Goal: Task Accomplishment & Management: Complete application form

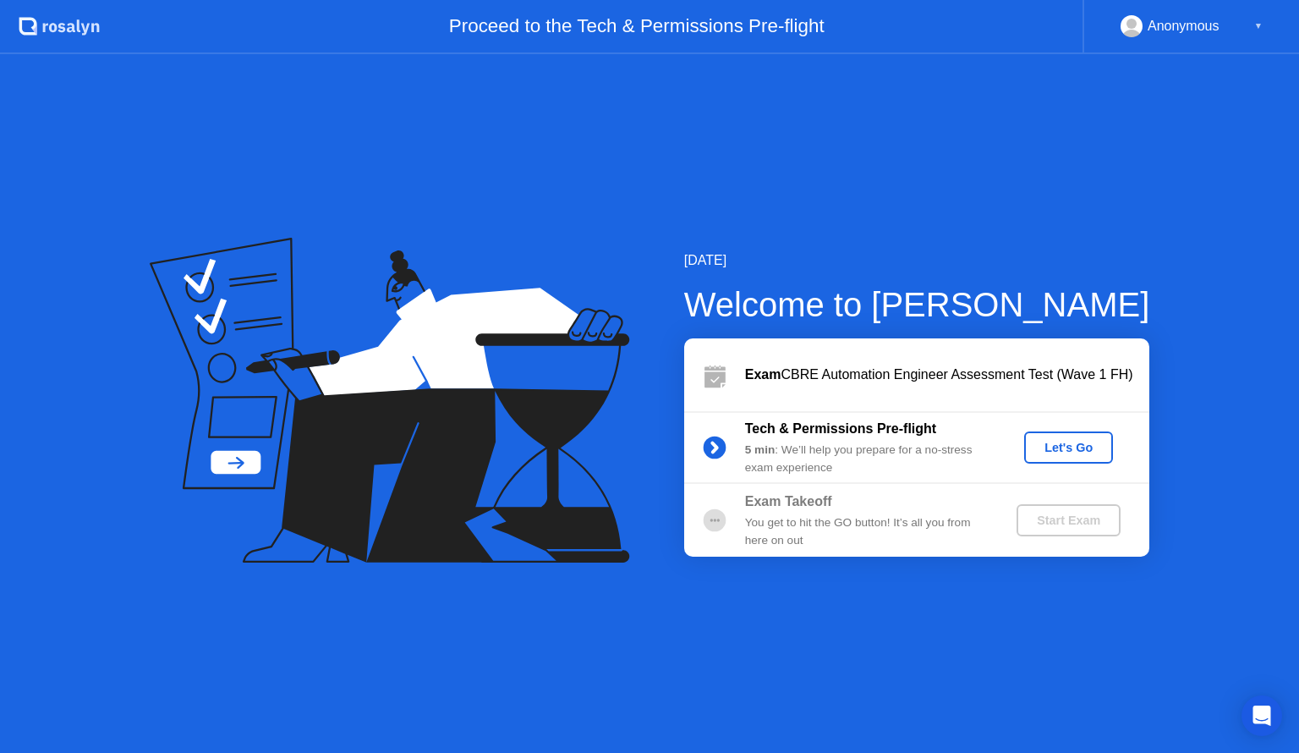
click at [1049, 446] on div "Let's Go" at bounding box center [1068, 448] width 75 height 14
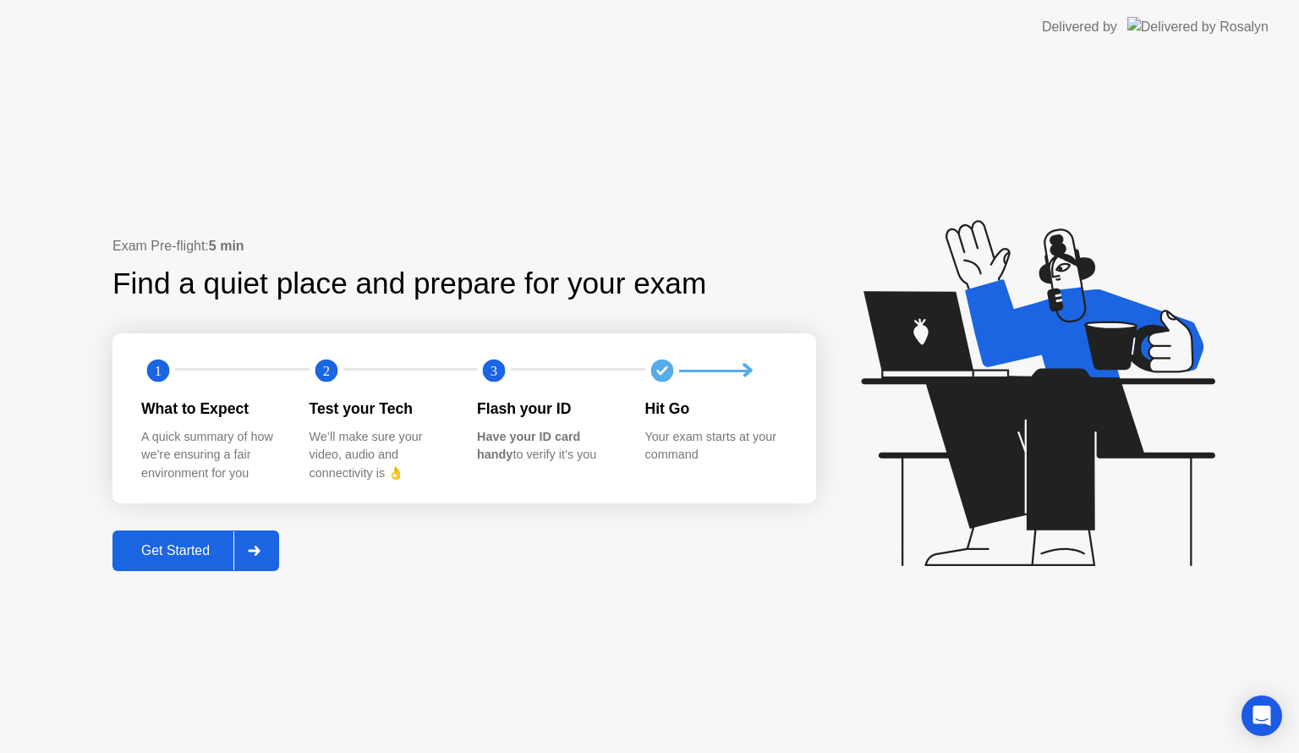
click at [193, 548] on div "Get Started" at bounding box center [176, 550] width 116 height 15
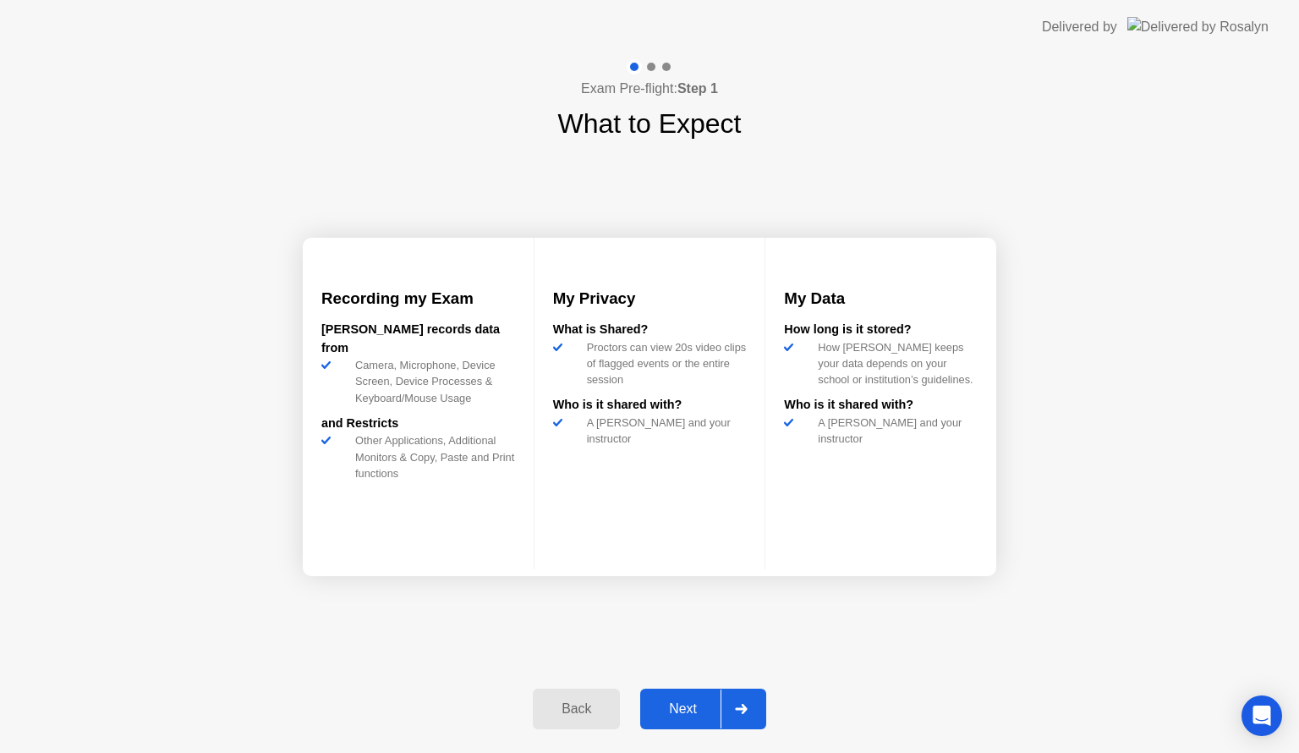
click at [690, 707] on div "Next" at bounding box center [682, 708] width 75 height 15
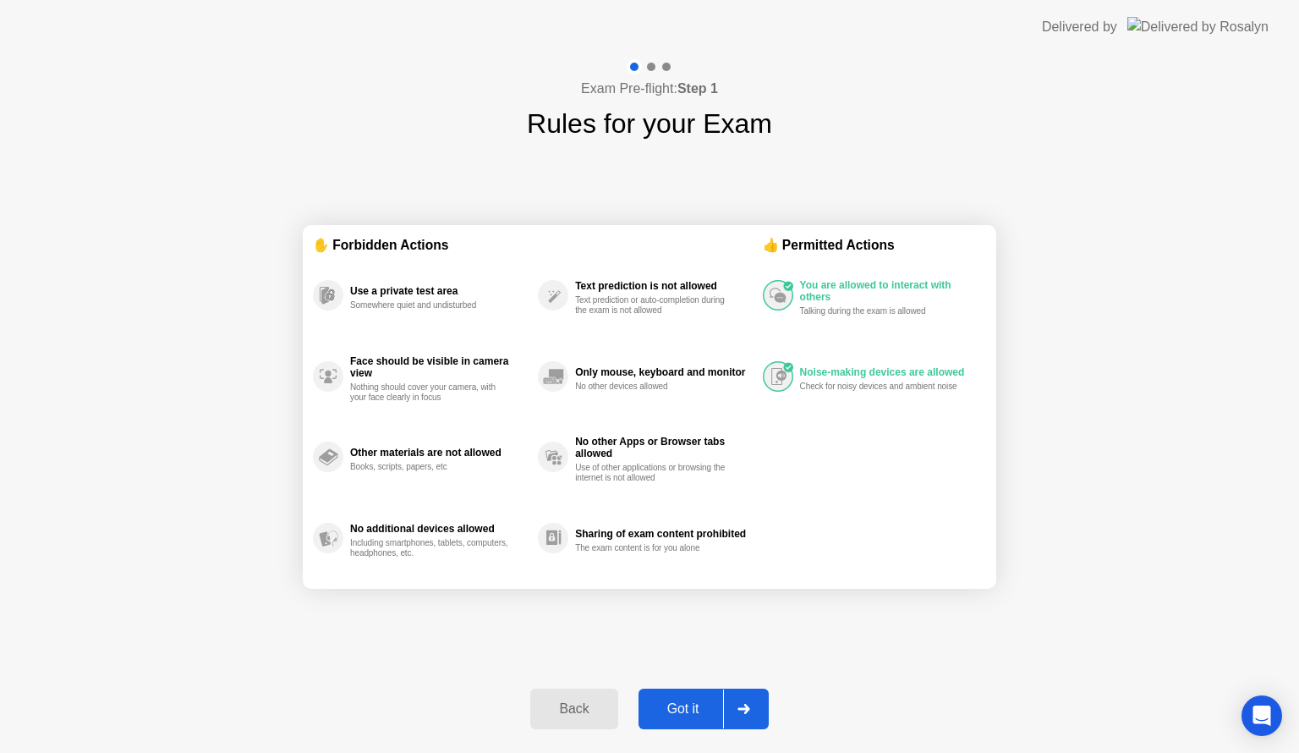
click at [690, 707] on div "Got it" at bounding box center [683, 708] width 79 height 15
select select "**********"
select select "*******"
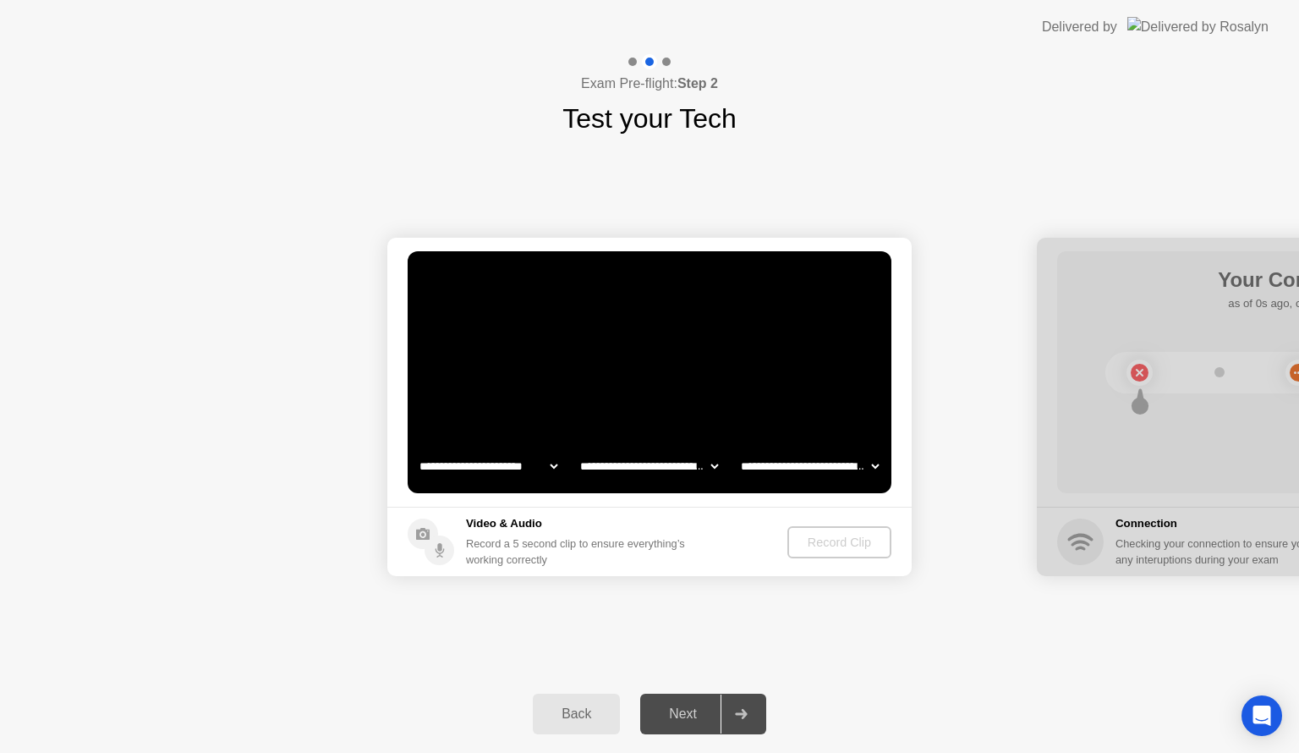
click at [690, 707] on div "Next" at bounding box center [682, 713] width 75 height 15
click at [813, 545] on div "Record Clip" at bounding box center [840, 542] width 90 height 14
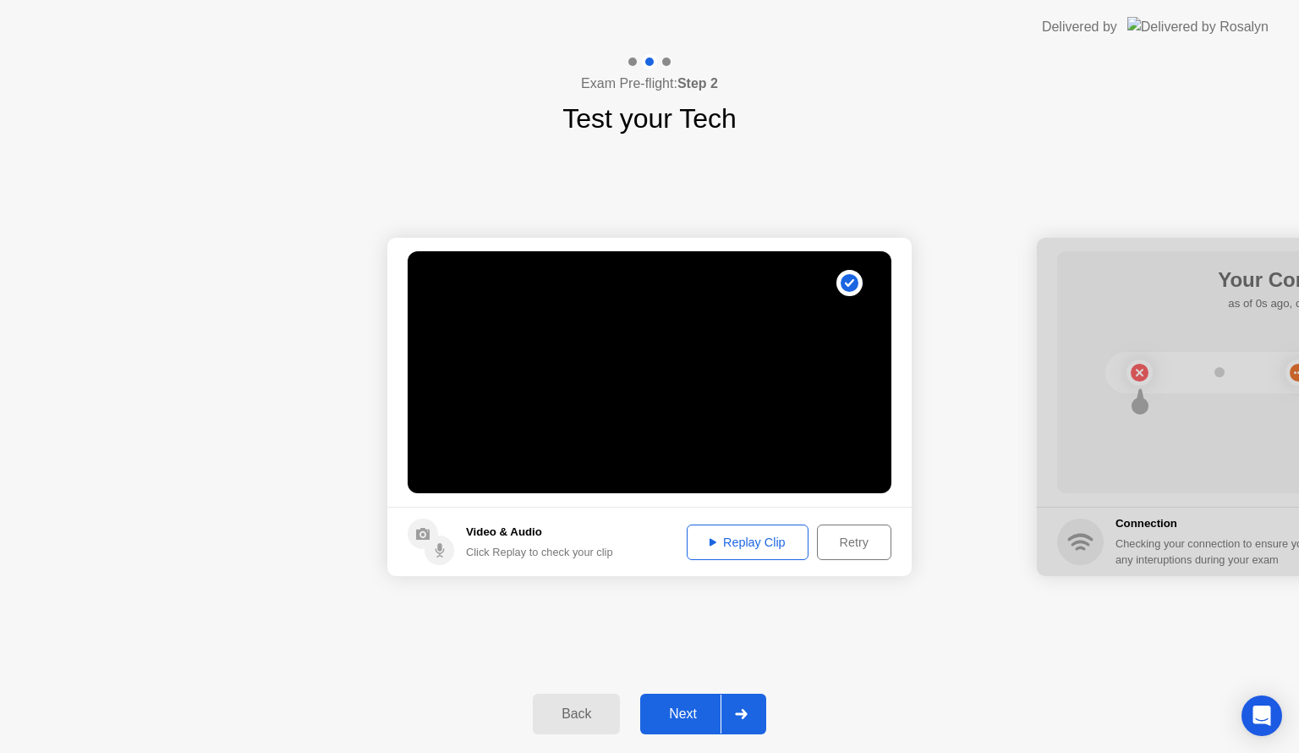
click at [698, 707] on div "Next" at bounding box center [682, 713] width 75 height 15
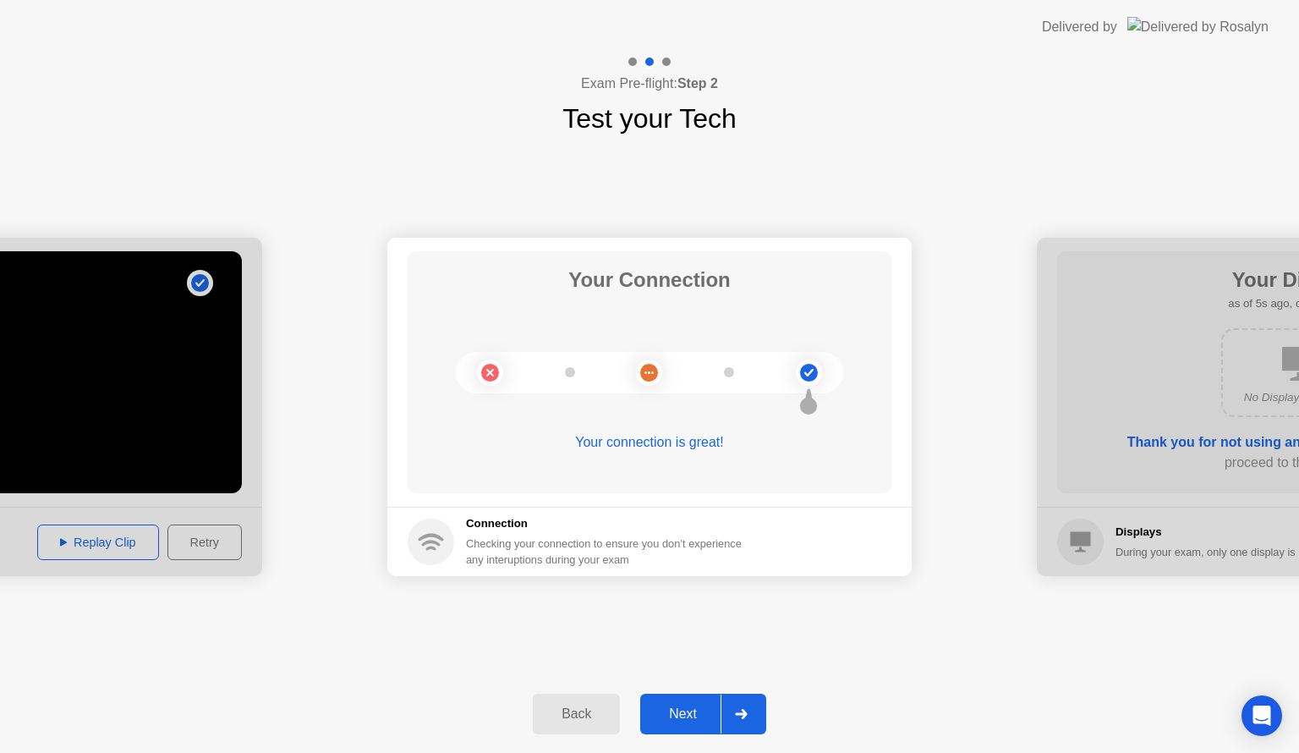
click at [698, 707] on div "Next" at bounding box center [682, 713] width 75 height 15
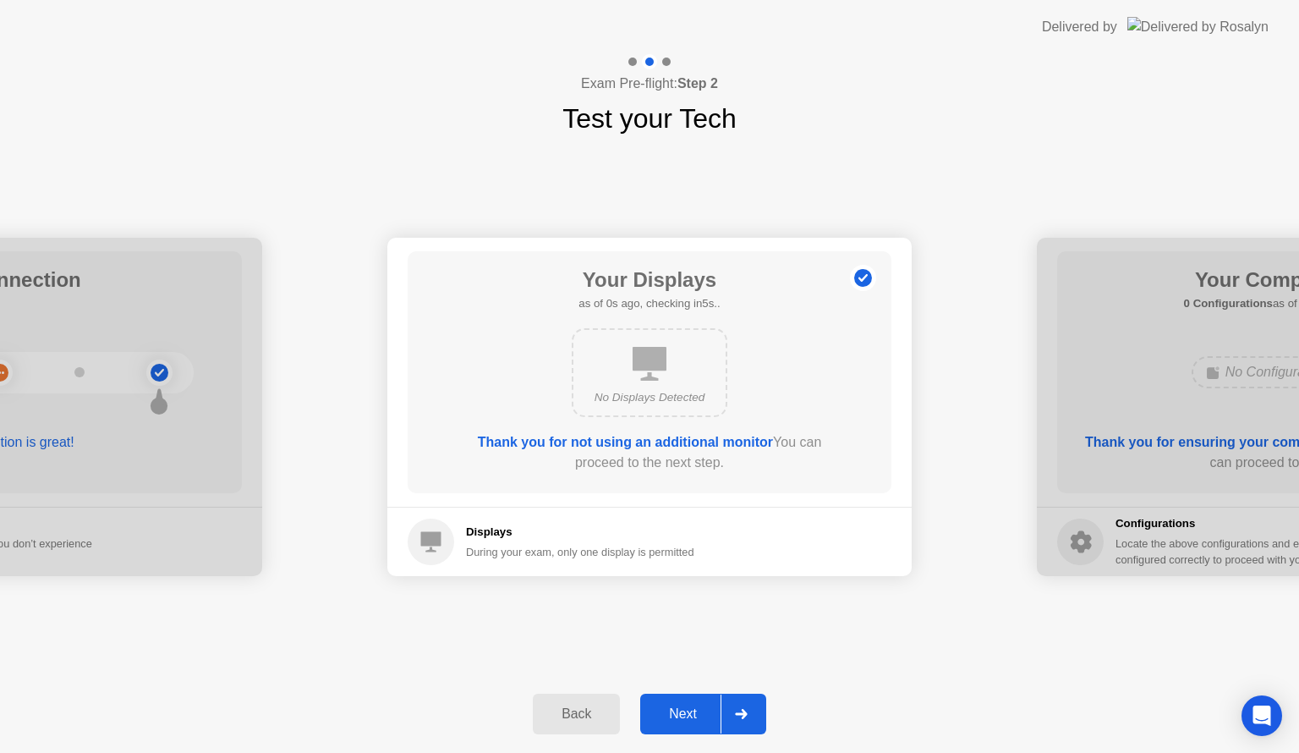
click at [698, 707] on div "Next" at bounding box center [682, 713] width 75 height 15
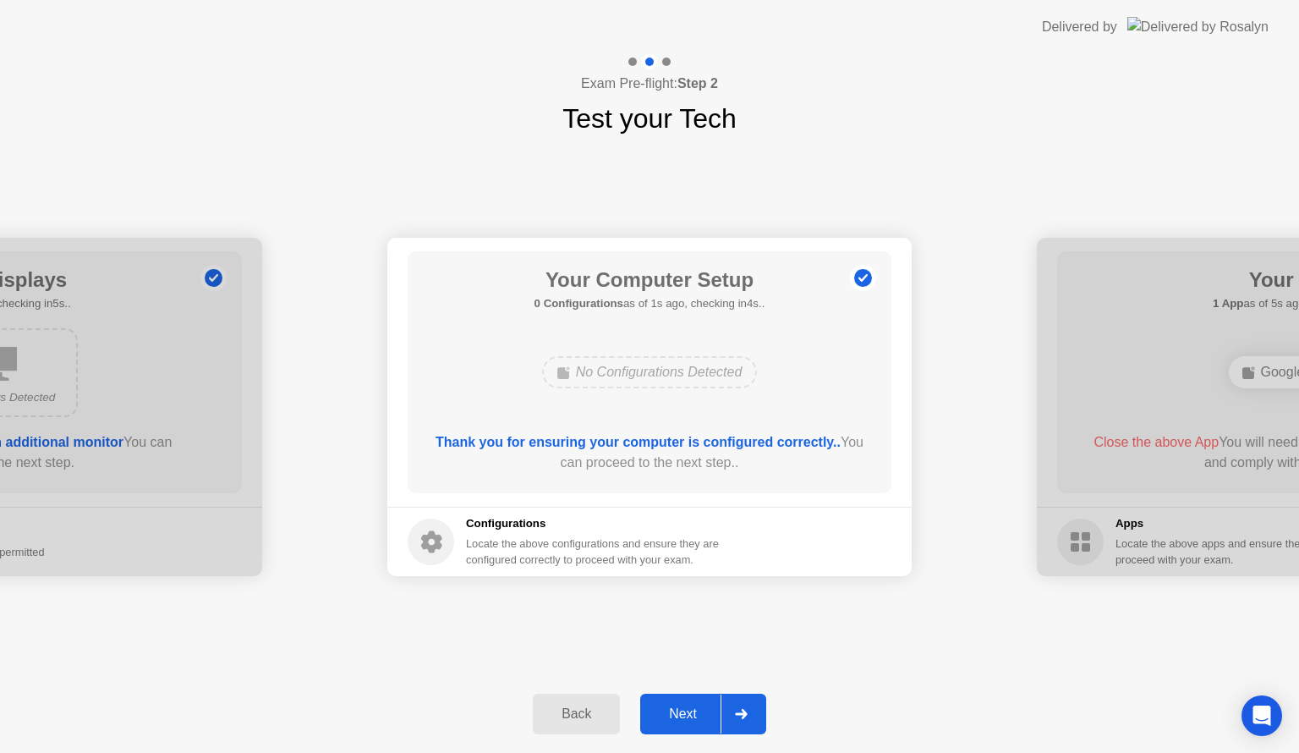
click at [698, 707] on div "Next" at bounding box center [682, 713] width 75 height 15
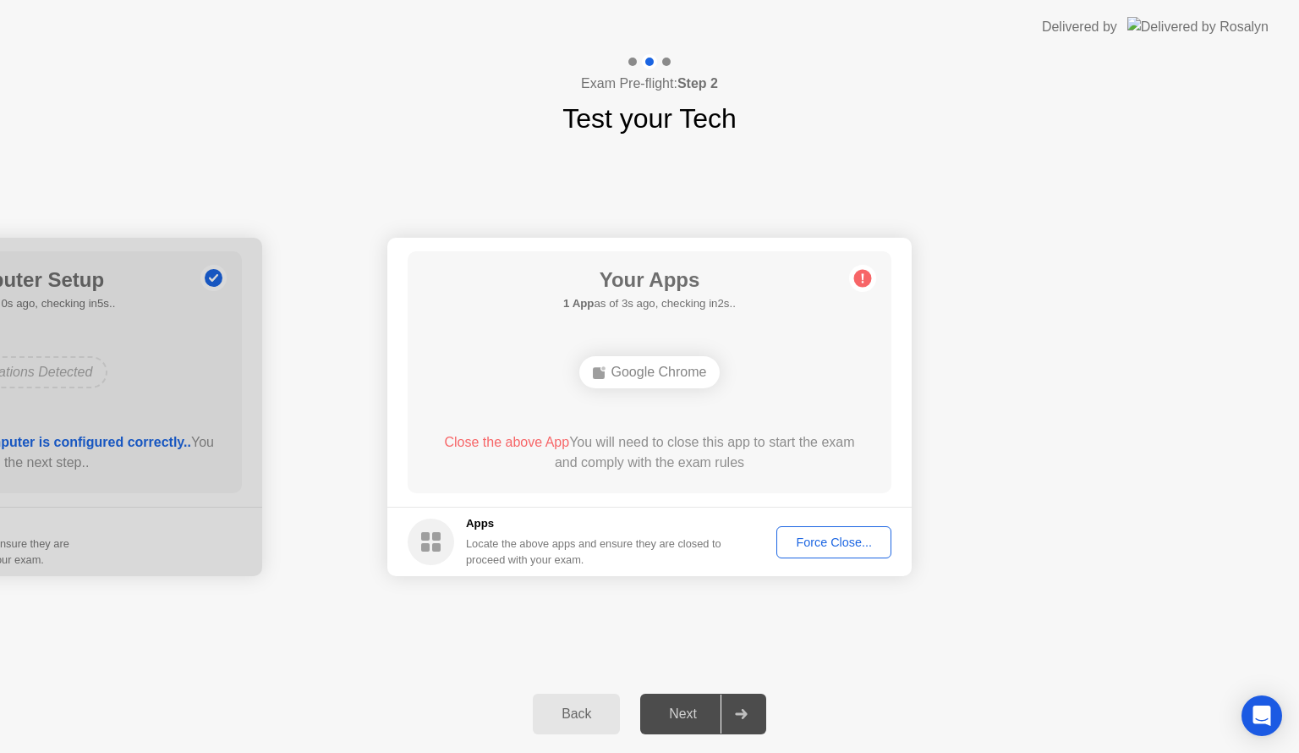
click at [834, 543] on div "Force Close..." at bounding box center [833, 542] width 103 height 14
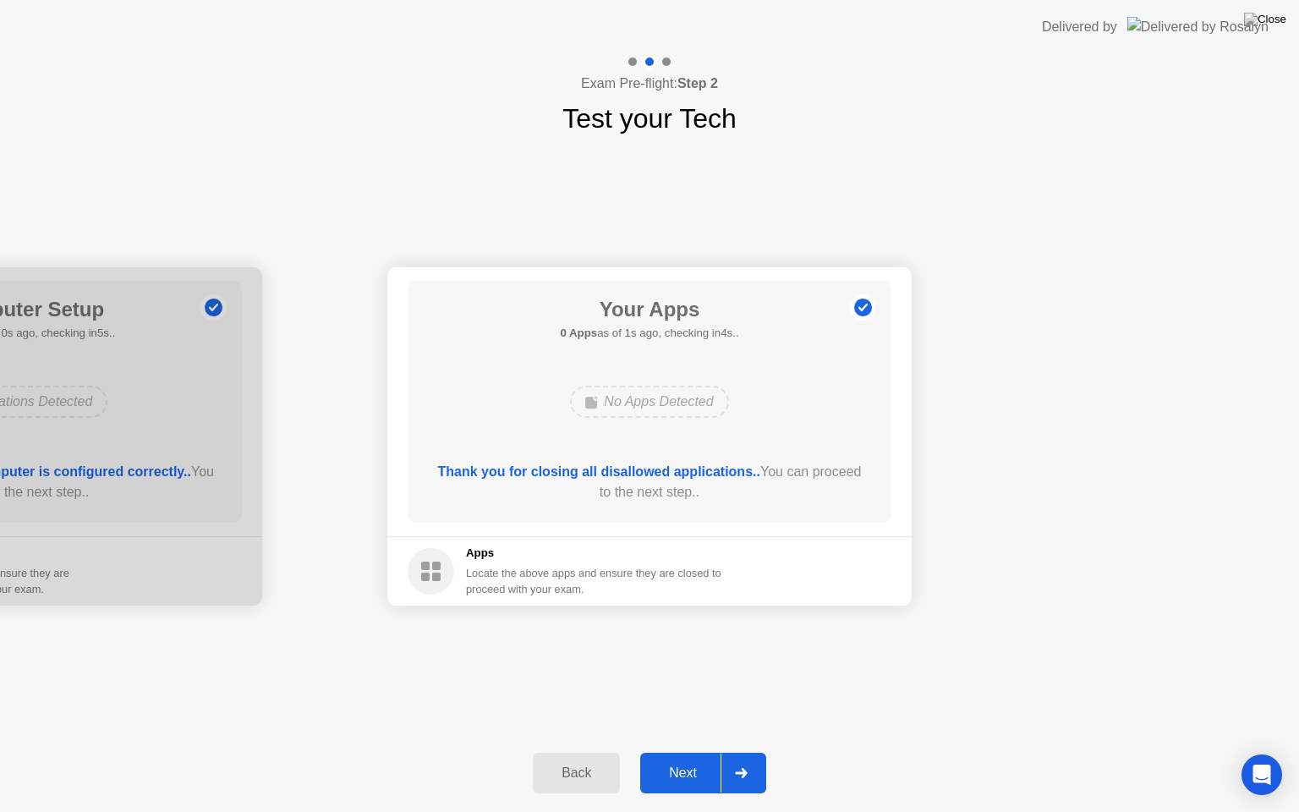
click at [695, 752] on div "Next" at bounding box center [682, 772] width 75 height 15
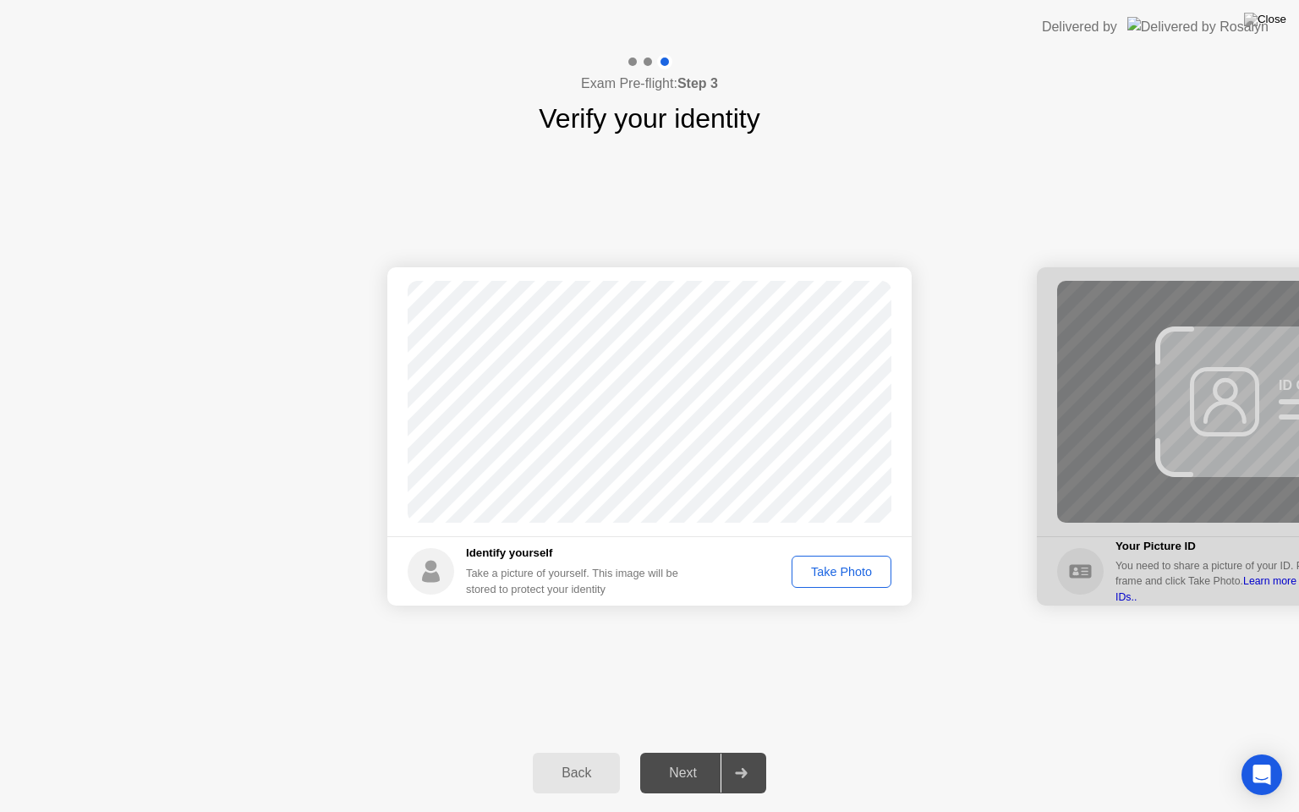
click at [827, 572] on div "Take Photo" at bounding box center [841, 572] width 88 height 14
click at [707, 752] on div "Next" at bounding box center [682, 772] width 75 height 15
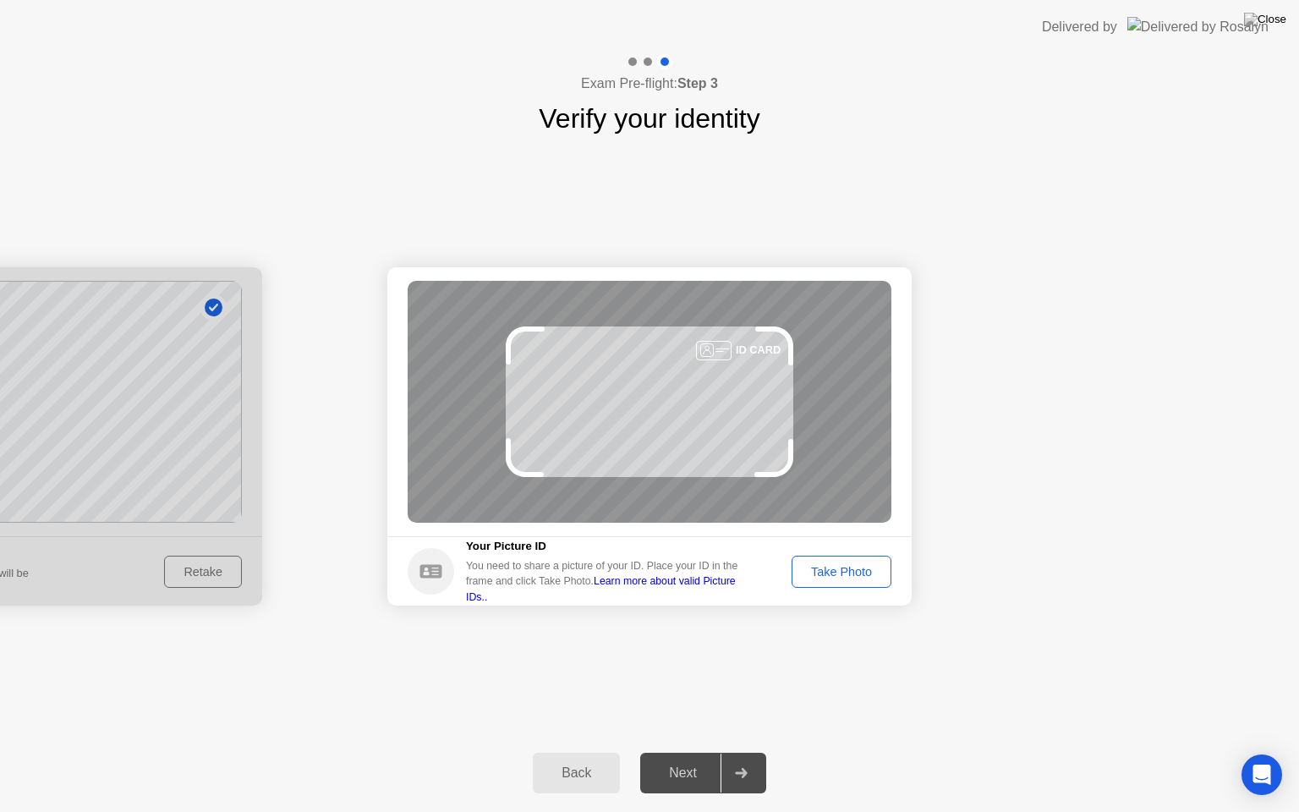
click at [808, 565] on div "Take Photo" at bounding box center [841, 572] width 88 height 14
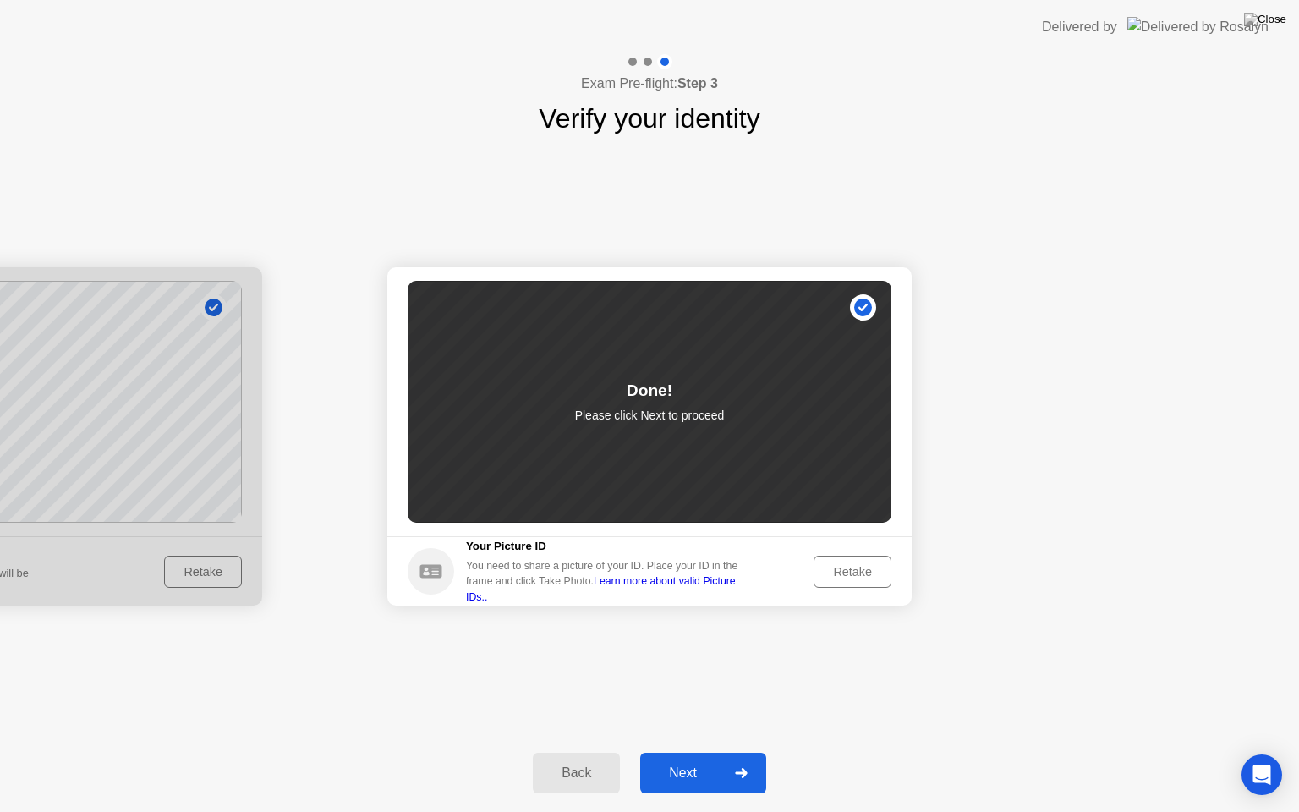
click at [683, 752] on div "Next" at bounding box center [682, 772] width 75 height 15
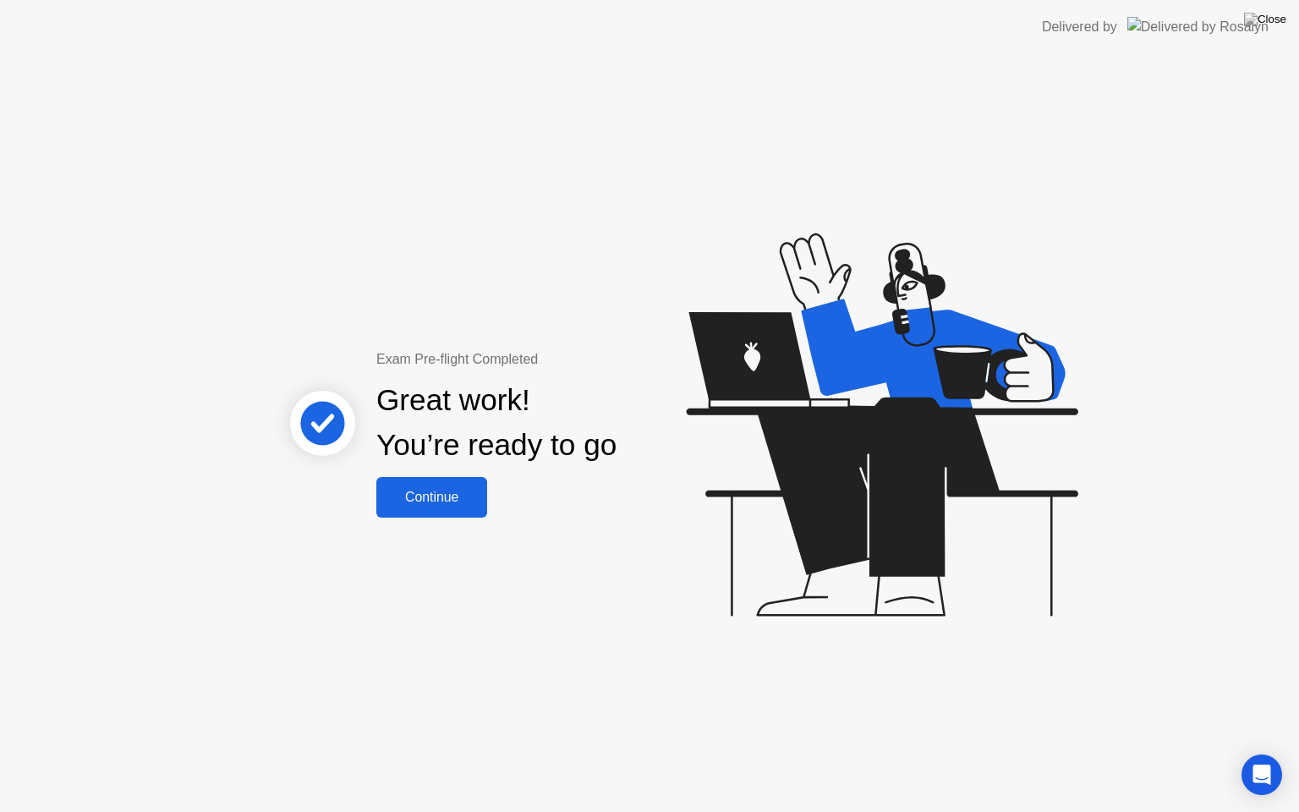
click at [464, 491] on div "Continue" at bounding box center [431, 497] width 101 height 15
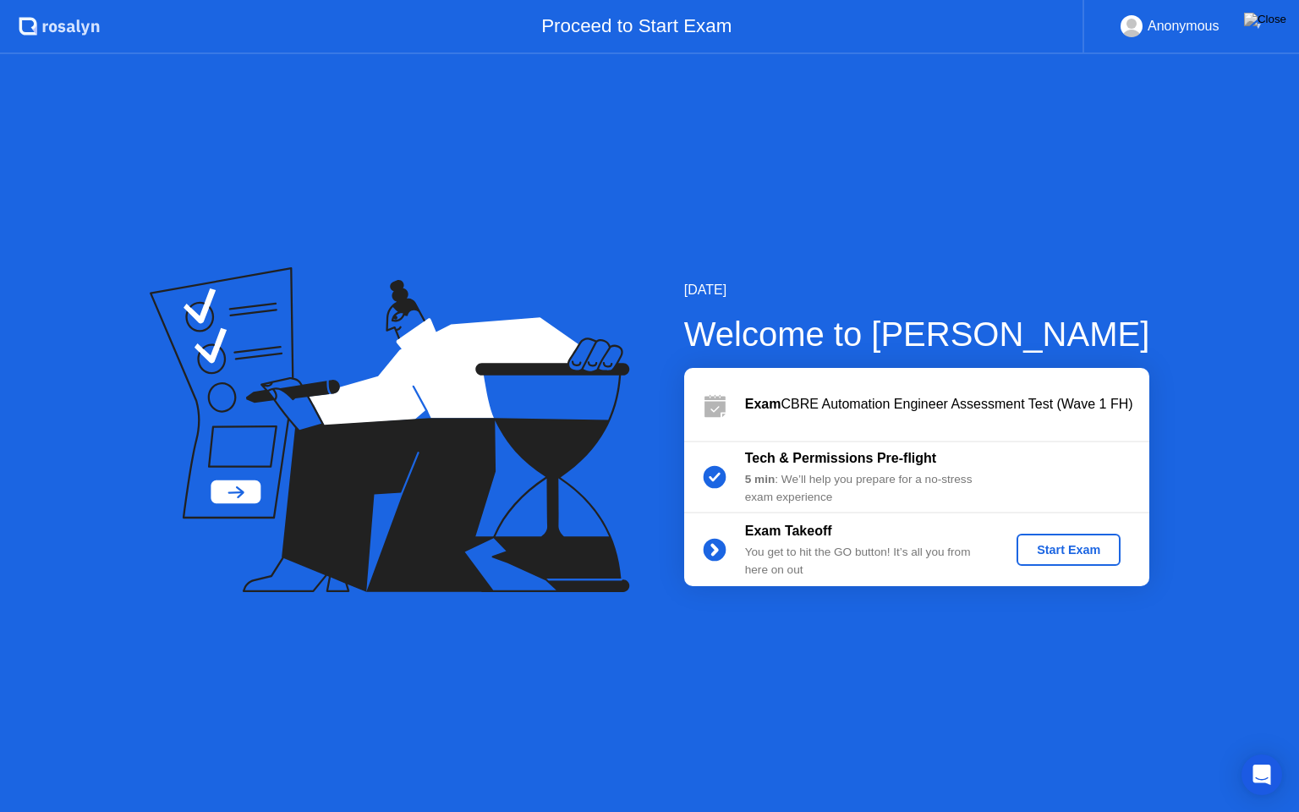
click at [1049, 550] on div "Start Exam" at bounding box center [1068, 550] width 90 height 14
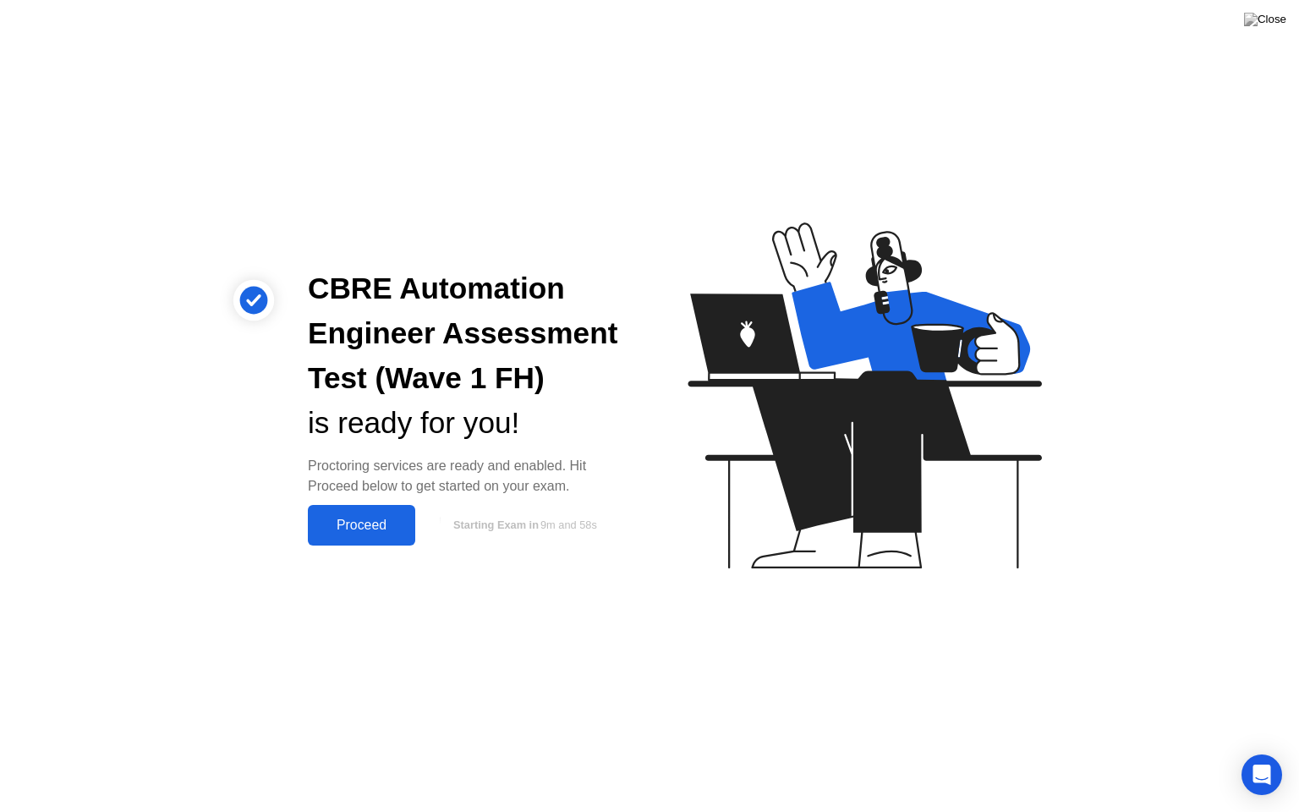
click at [386, 541] on button "Proceed" at bounding box center [361, 525] width 107 height 41
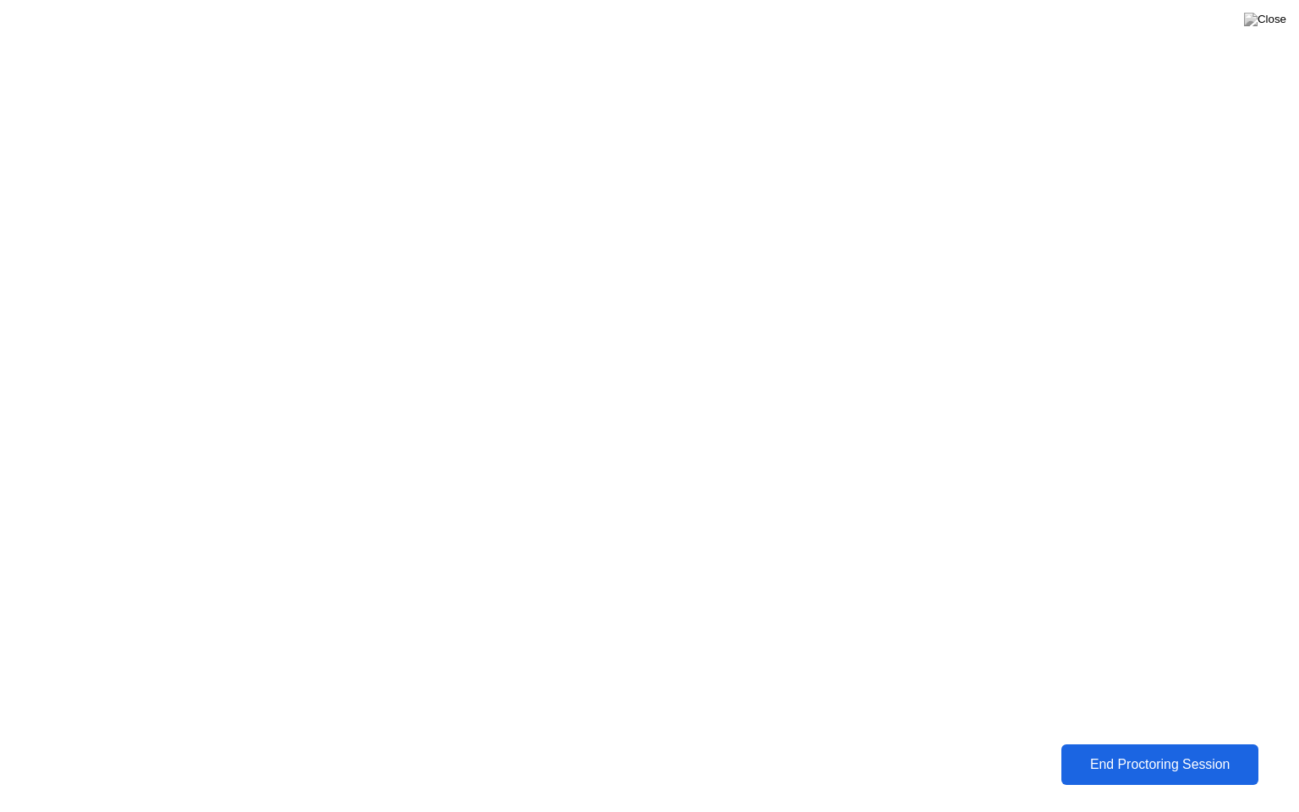
click at [1113, 752] on div "End Proctoring Session" at bounding box center [1160, 764] width 188 height 15
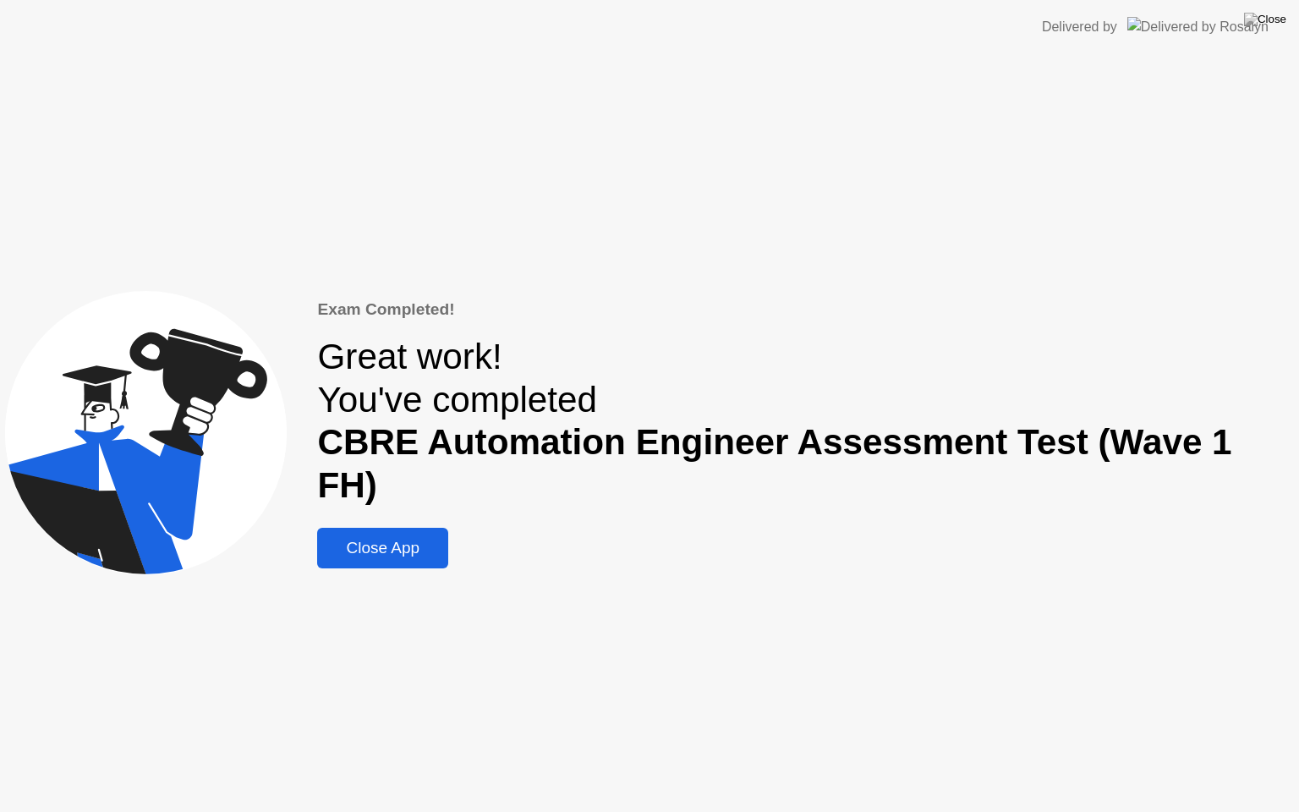
click at [427, 539] on div "Close App" at bounding box center [382, 548] width 121 height 19
